Goal: Task Accomplishment & Management: Use online tool/utility

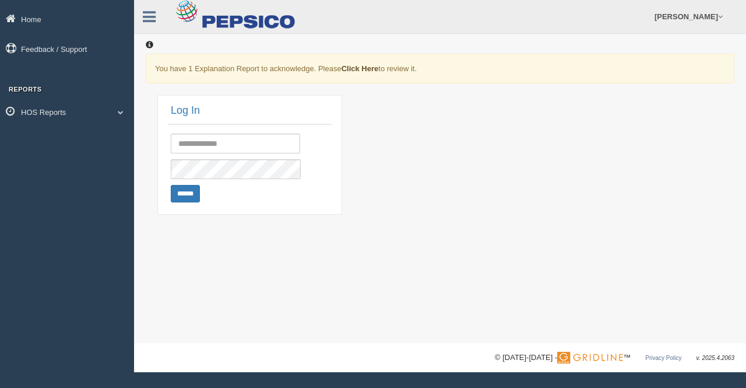
click at [361, 68] on link "Click Here" at bounding box center [360, 68] width 37 height 9
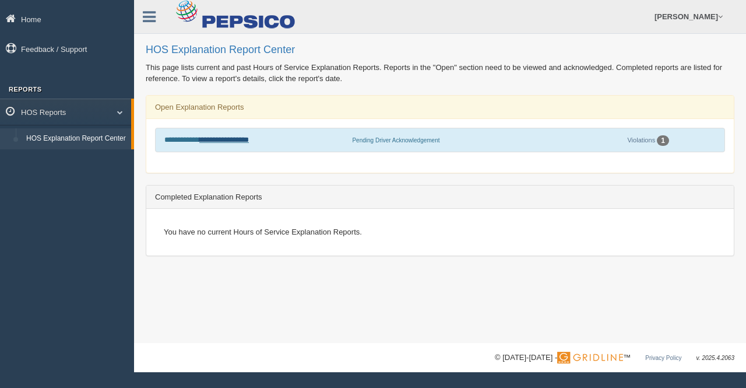
click at [238, 139] on link "**********" at bounding box center [224, 140] width 50 height 8
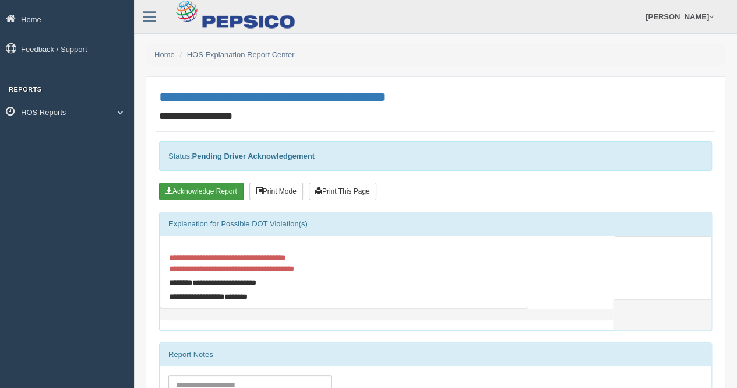
click at [212, 192] on button "Acknowledge Report" at bounding box center [201, 190] width 85 height 17
